Goal: Task Accomplishment & Management: Understand process/instructions

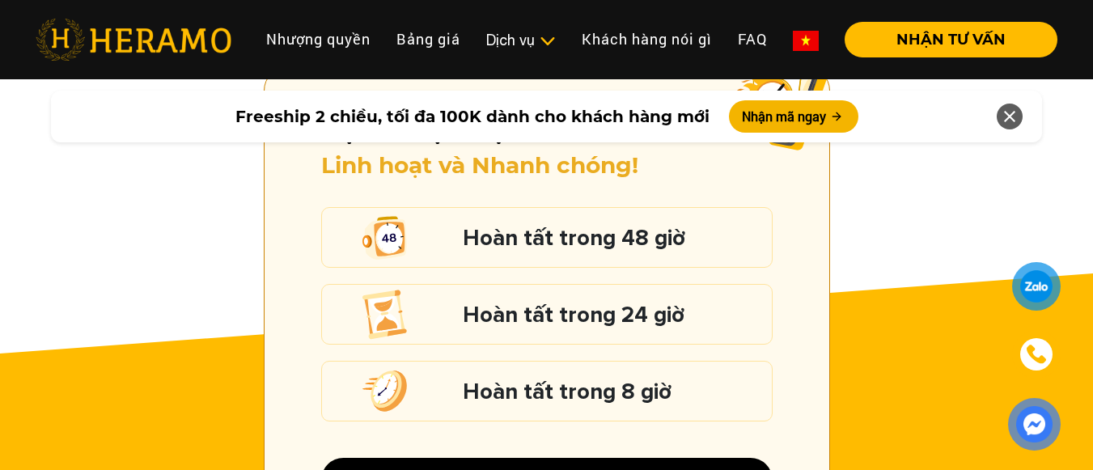
scroll to position [2183, 0]
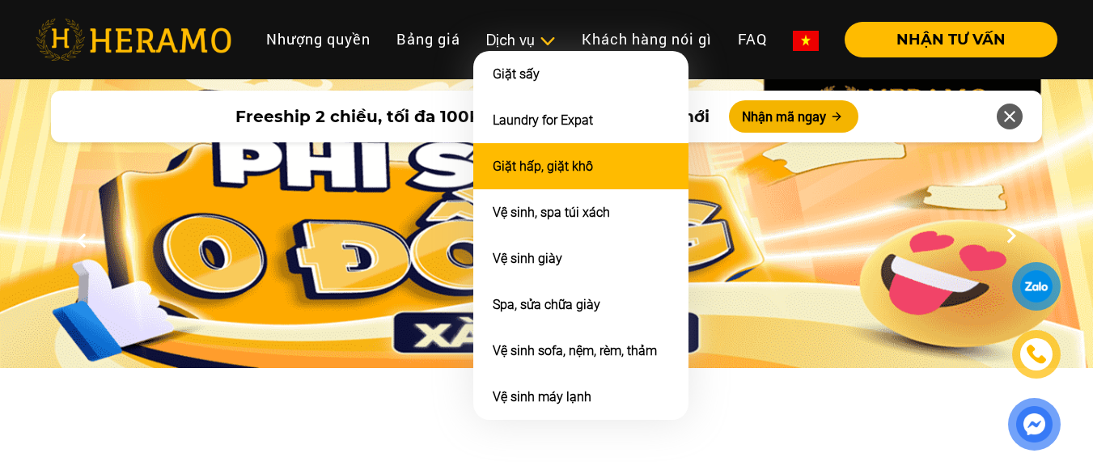
click at [544, 169] on link "Giặt hấp, giặt khô" at bounding box center [543, 166] width 100 height 15
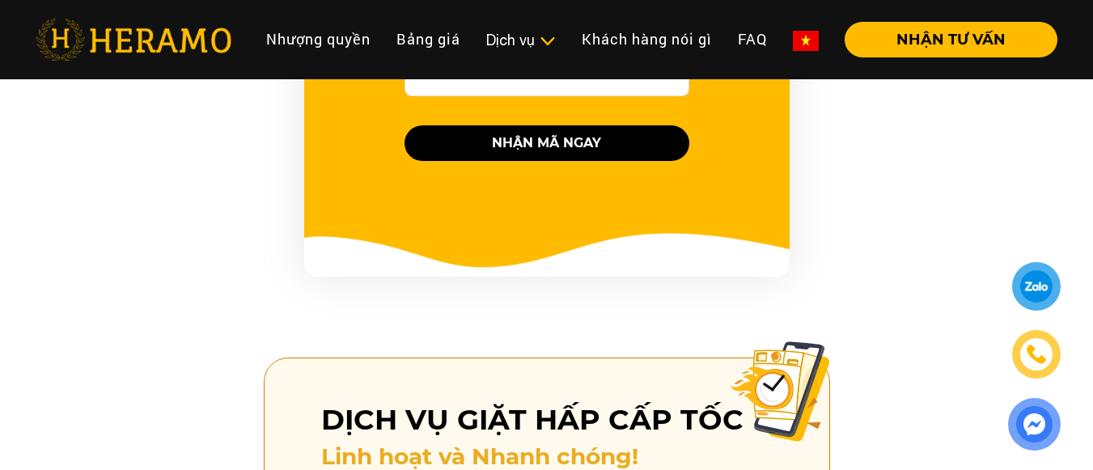
scroll to position [2297, 0]
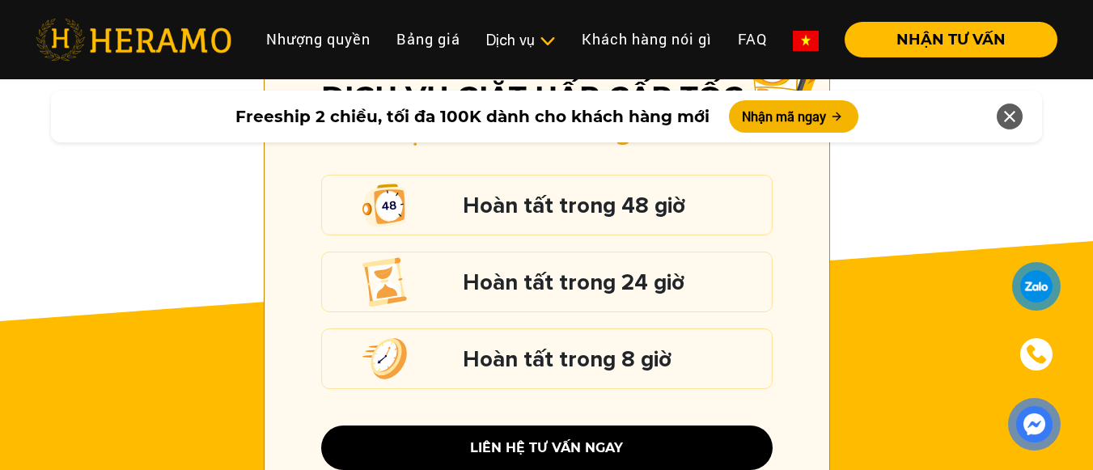
click at [1041, 354] on img at bounding box center [1037, 354] width 22 height 22
click at [1029, 422] on img at bounding box center [1034, 424] width 37 height 36
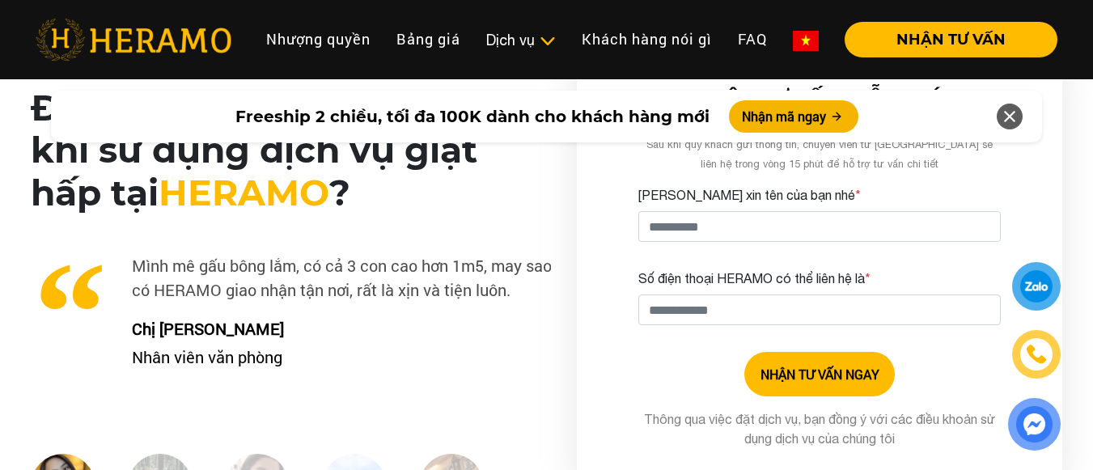
scroll to position [1002, 0]
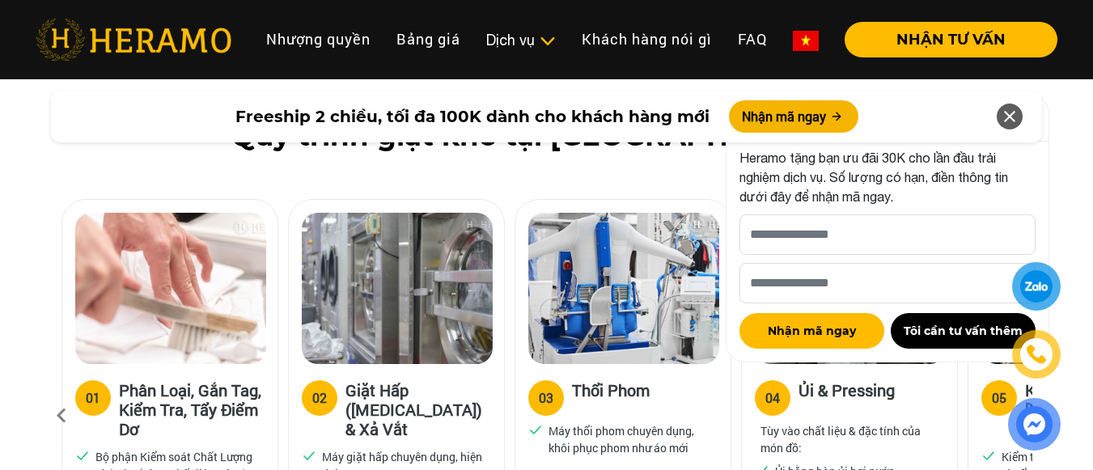
click at [1010, 118] on icon at bounding box center [1009, 116] width 19 height 29
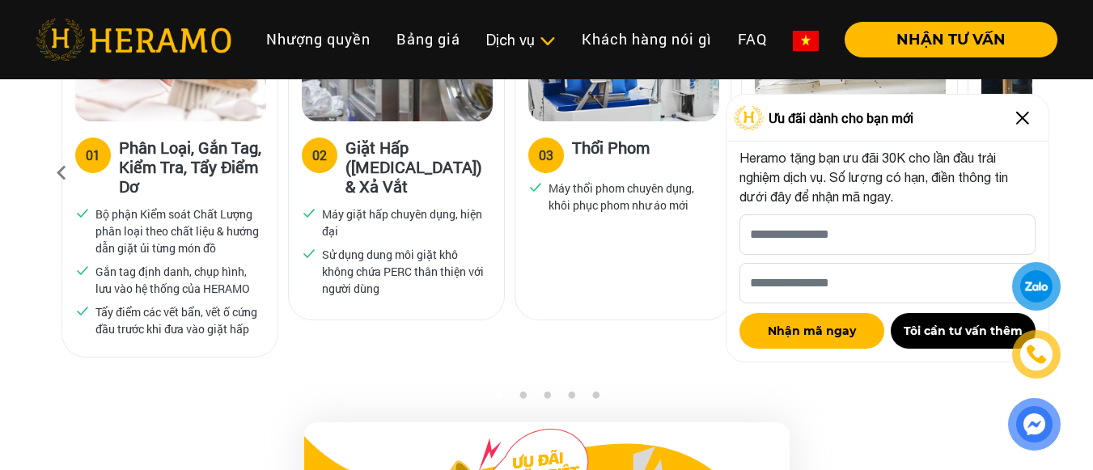
scroll to position [1083, 0]
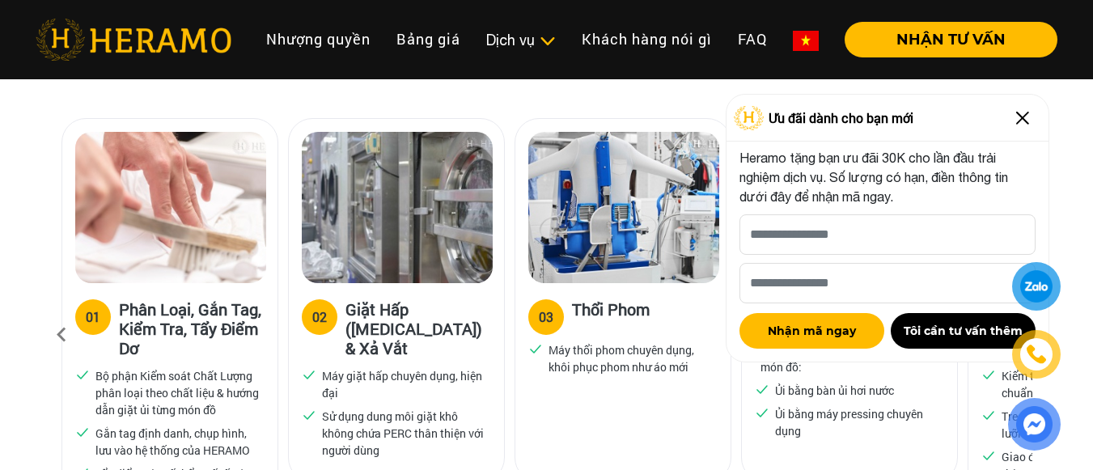
click at [1020, 122] on img at bounding box center [1023, 118] width 26 height 26
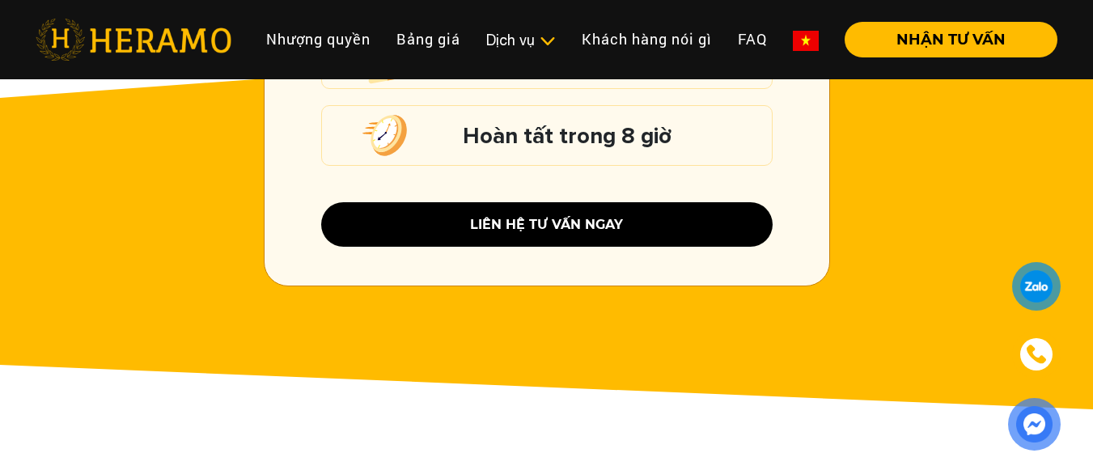
scroll to position [2034, 0]
